Goal: Transaction & Acquisition: Subscribe to service/newsletter

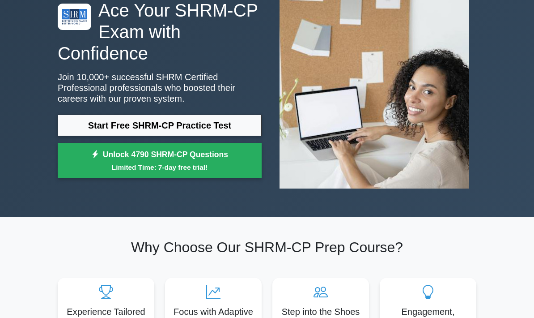
scroll to position [63, 0]
click at [90, 165] on small "Limited Time: 7-day free trial!" at bounding box center [160, 167] width 182 height 10
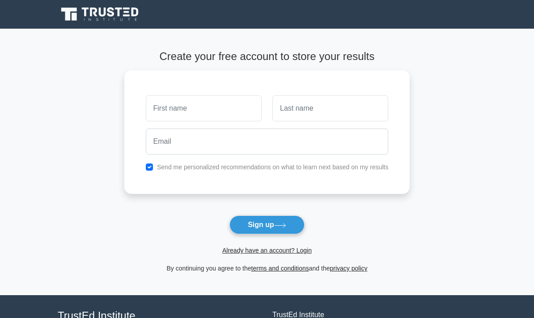
click at [146, 114] on input "text" at bounding box center [204, 108] width 116 height 26
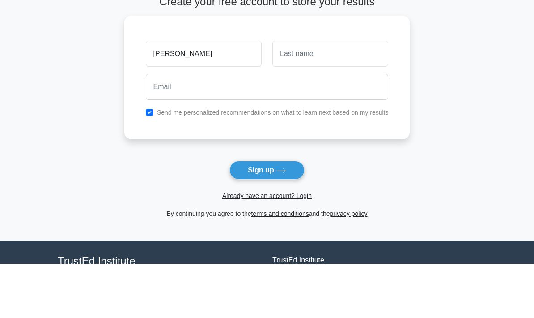
type input "[PERSON_NAME]"
click at [353, 95] on input "text" at bounding box center [330, 108] width 116 height 26
type input "Li"
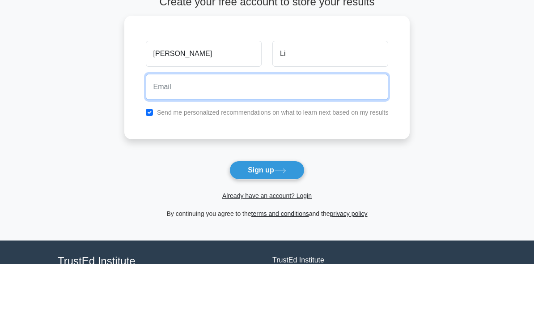
click at [305, 128] on input "email" at bounding box center [267, 141] width 243 height 26
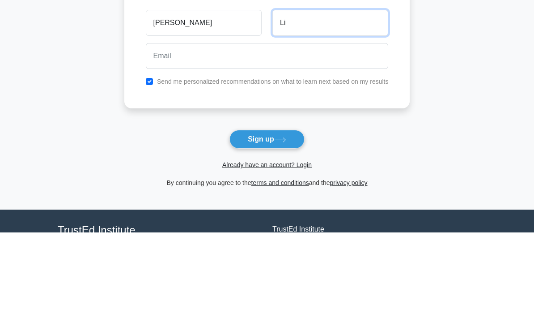
click at [358, 95] on input "Li" at bounding box center [330, 108] width 116 height 26
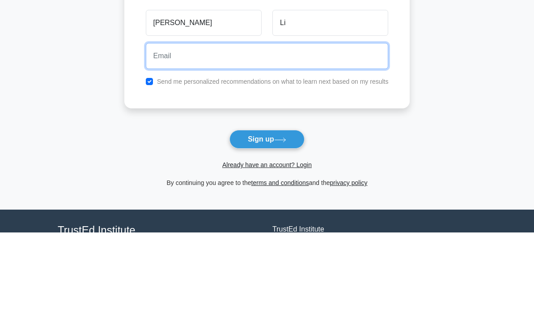
click at [323, 128] on input "email" at bounding box center [267, 141] width 243 height 26
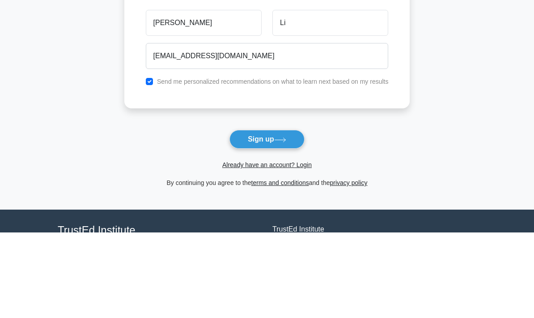
scroll to position [75, 0]
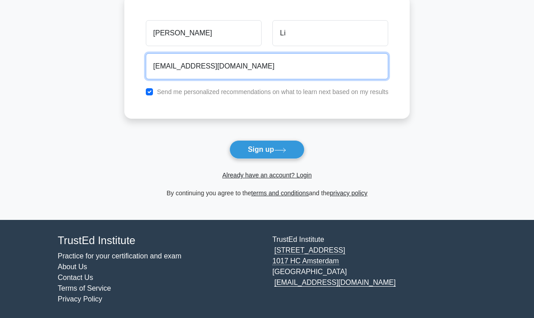
type input "chi0305167@gmail.com"
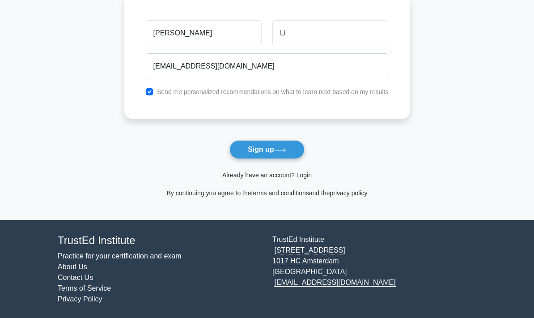
click at [243, 151] on button "Sign up" at bounding box center [266, 149] width 75 height 19
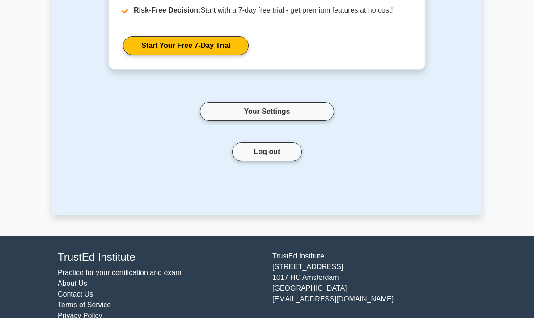
scroll to position [188, 0]
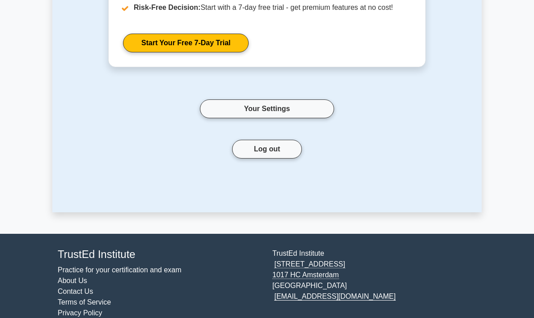
click at [232, 118] on link "Your Settings" at bounding box center [267, 108] width 134 height 19
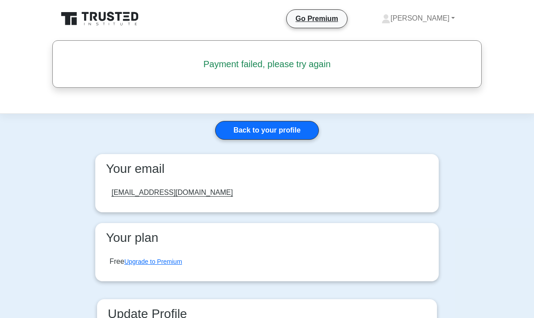
click at [235, 133] on link "Back to your profile" at bounding box center [267, 130] width 104 height 19
